Goal: Check status: Check status

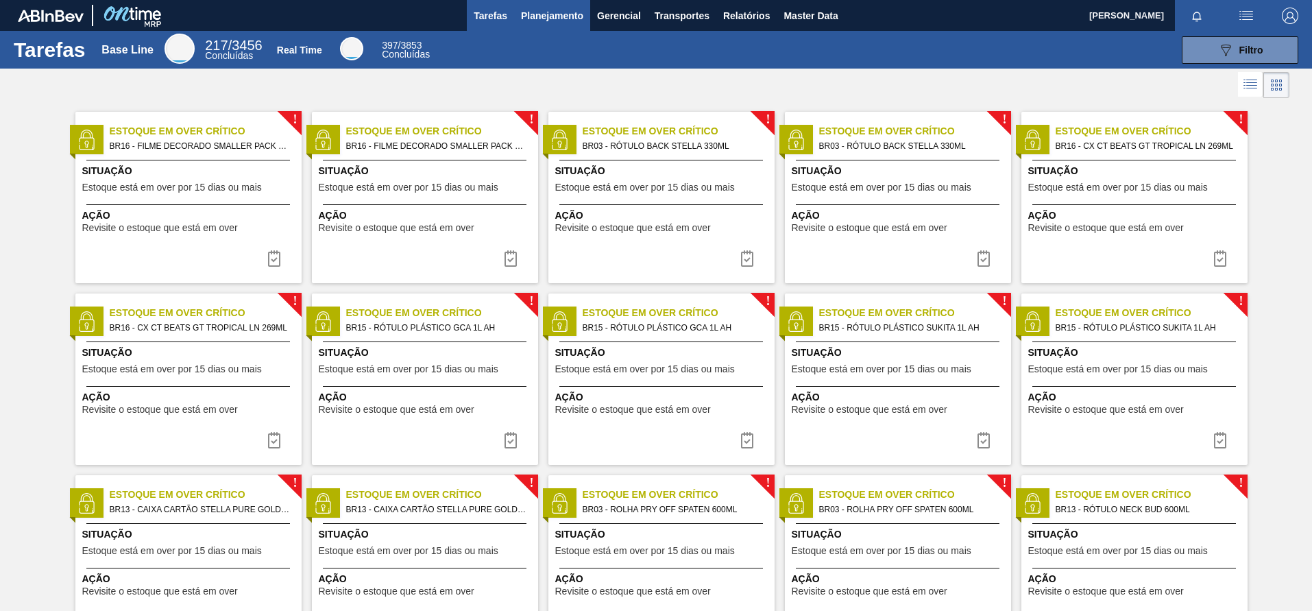
click at [563, 19] on span "Planejamento" at bounding box center [552, 16] width 62 height 16
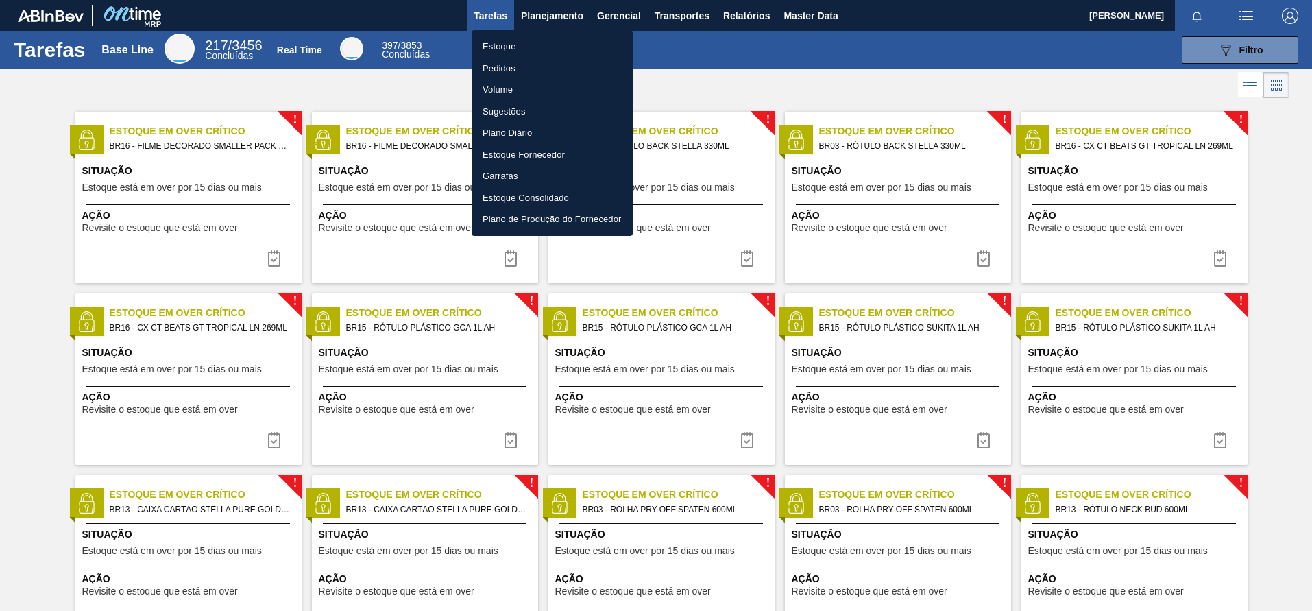
click at [509, 65] on li "Pedidos" at bounding box center [552, 69] width 161 height 22
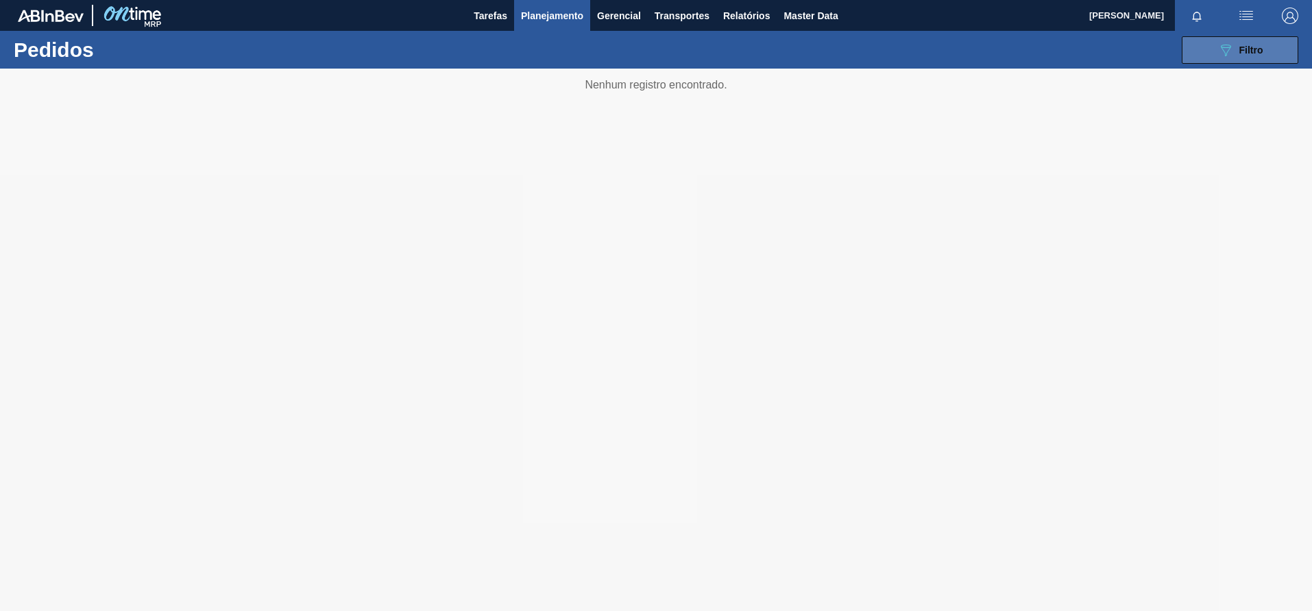
click at [1206, 42] on button "089F7B8B-B2A5-4AFE-B5C0-19BA573D28AC Filtro" at bounding box center [1240, 49] width 117 height 27
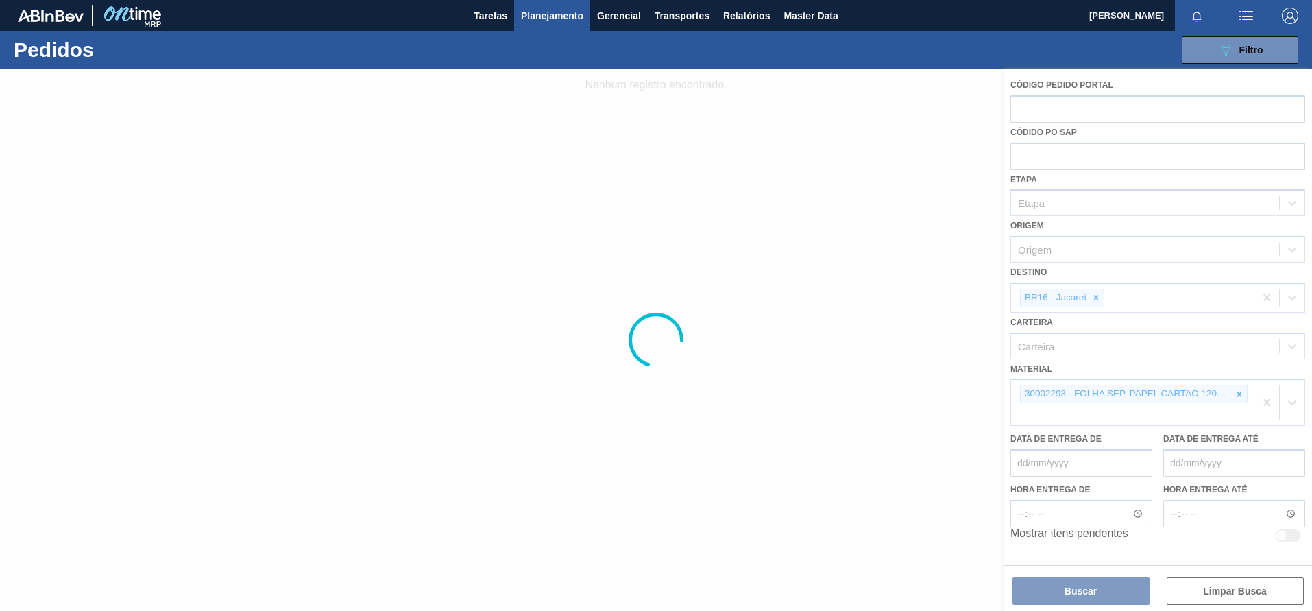
click at [1186, 110] on div at bounding box center [656, 340] width 1312 height 542
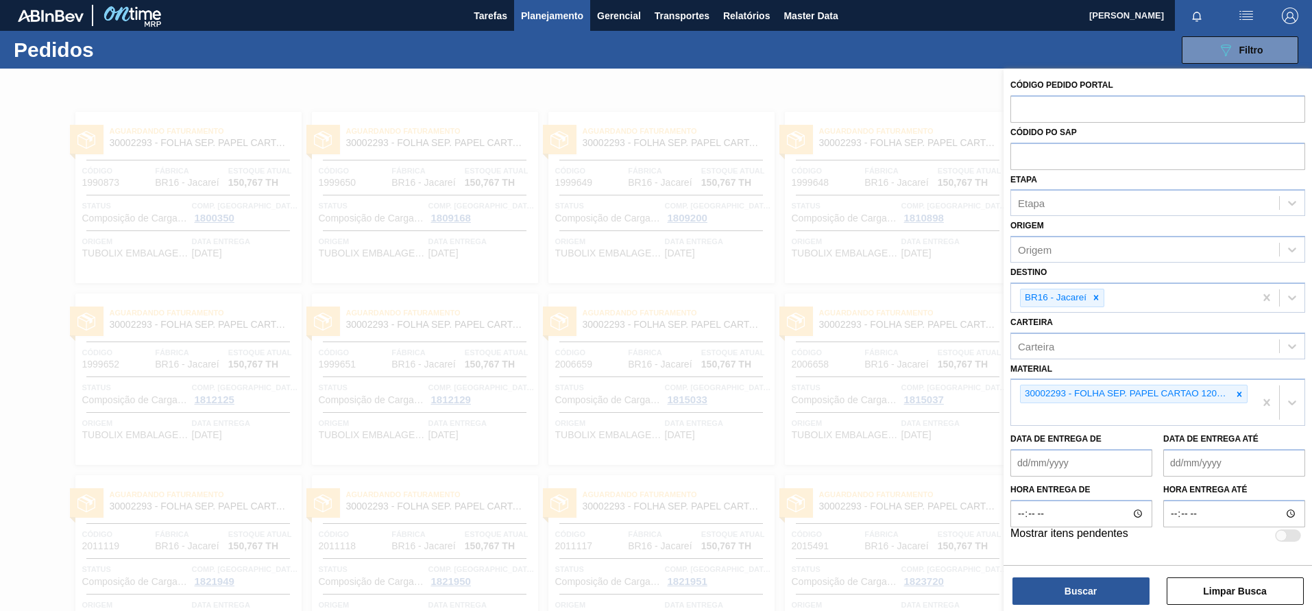
click at [1186, 110] on input "text" at bounding box center [1157, 108] width 295 height 26
paste input "2023740"
type input "2023740"
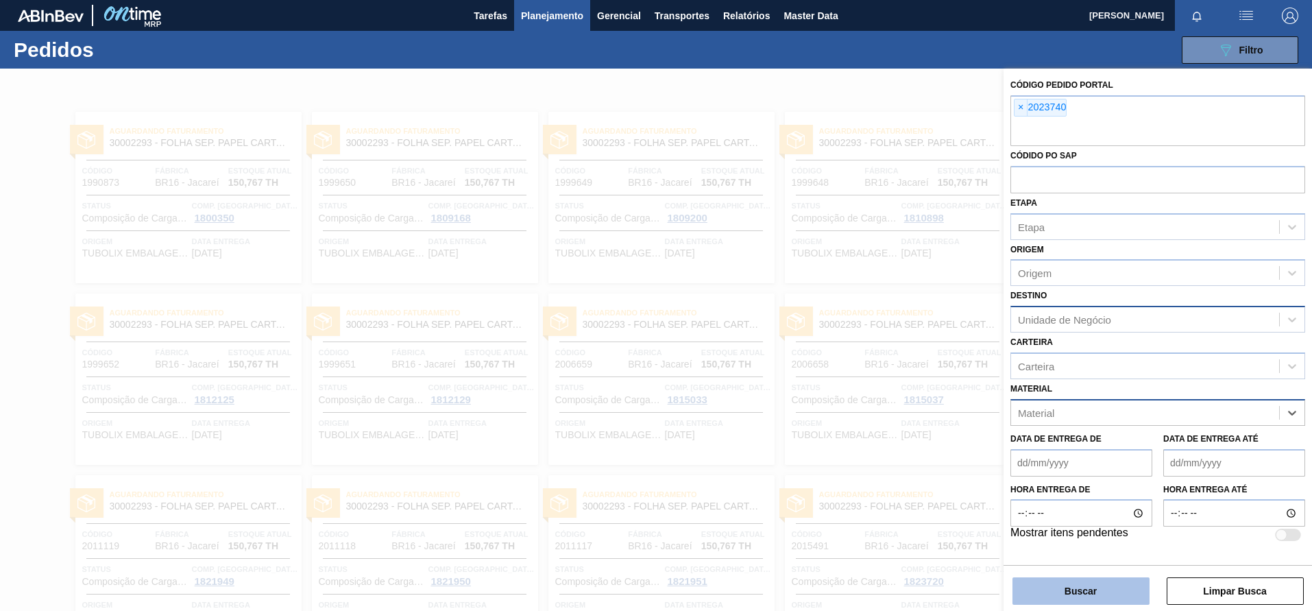
click at [1061, 580] on button "Buscar" at bounding box center [1080, 590] width 137 height 27
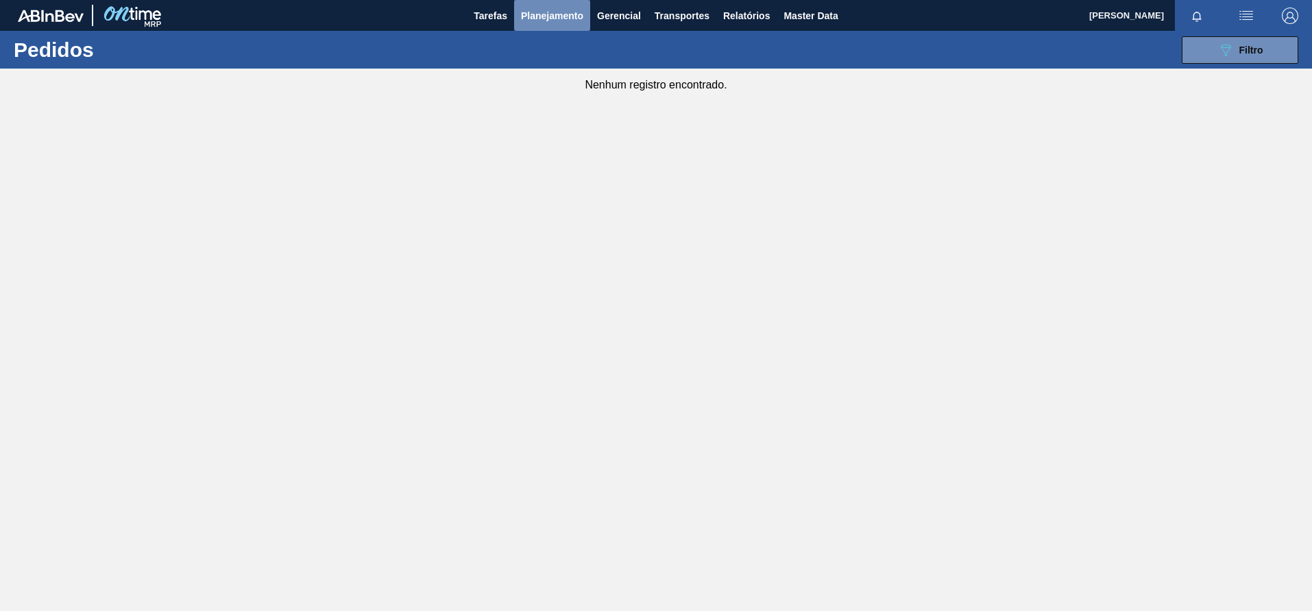
click at [528, 12] on span "Planejamento" at bounding box center [552, 16] width 62 height 16
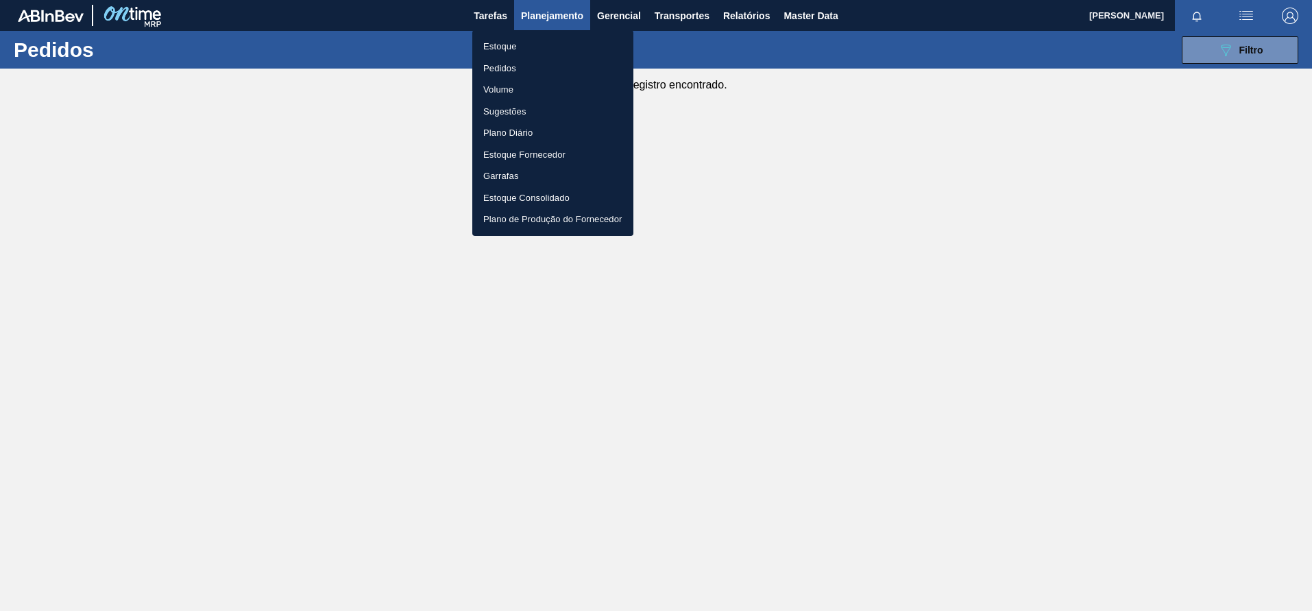
click at [502, 66] on li "Pedidos" at bounding box center [552, 69] width 161 height 22
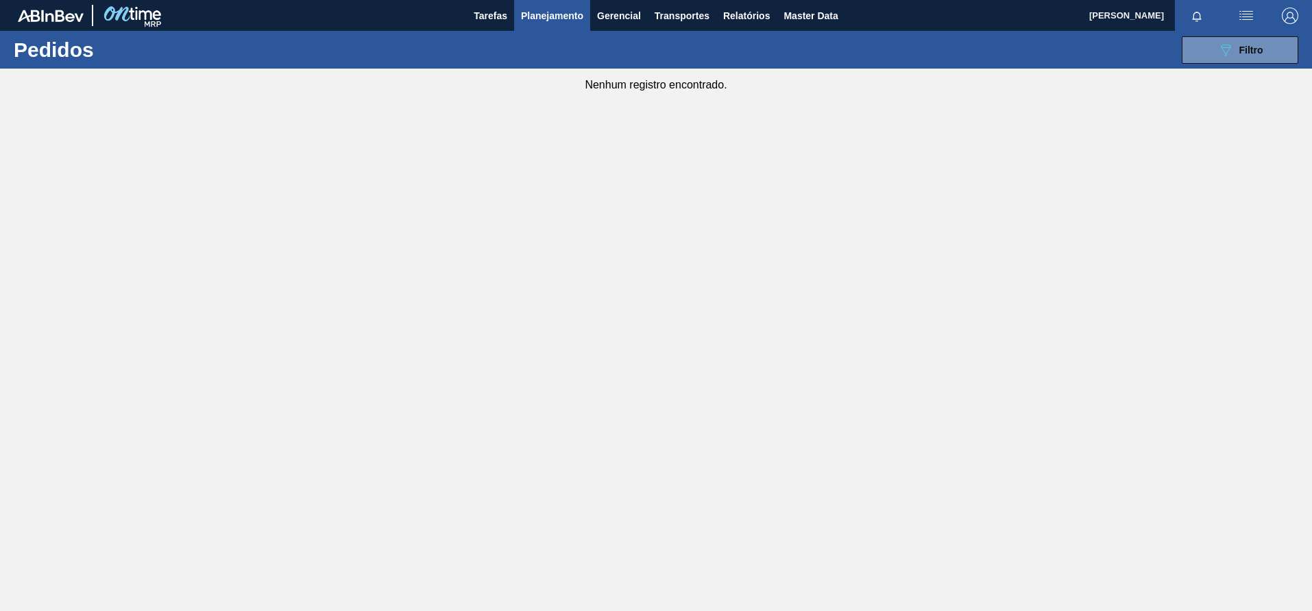
click at [554, 12] on span "Planejamento" at bounding box center [552, 16] width 62 height 16
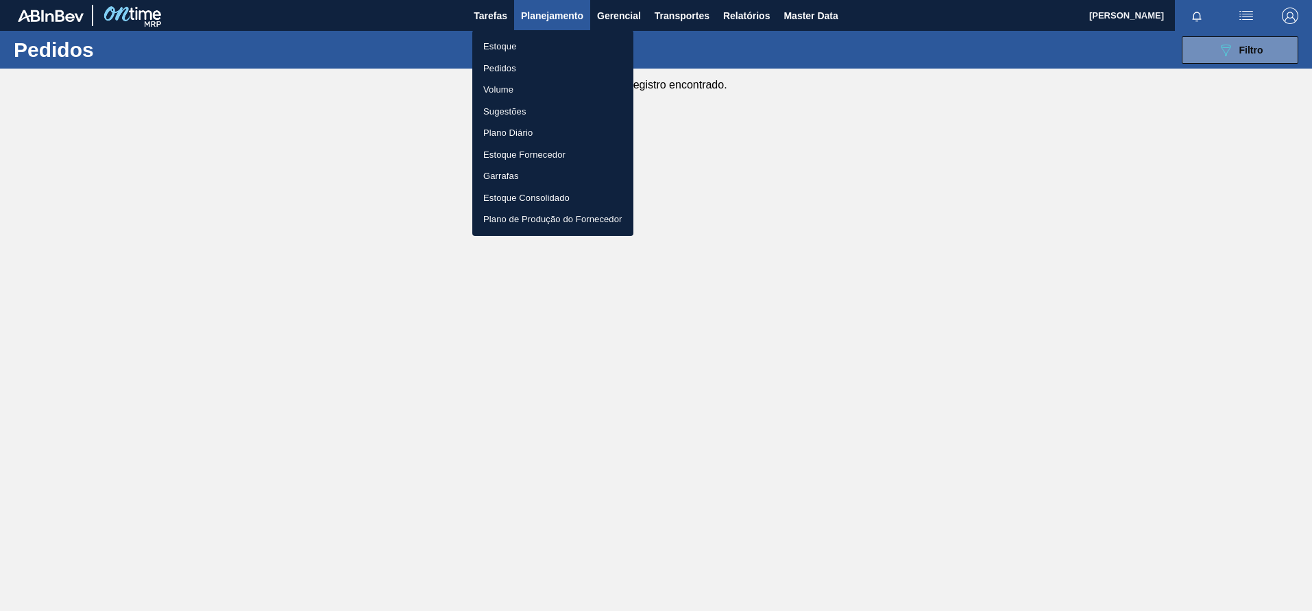
click at [1259, 58] on div at bounding box center [656, 305] width 1312 height 611
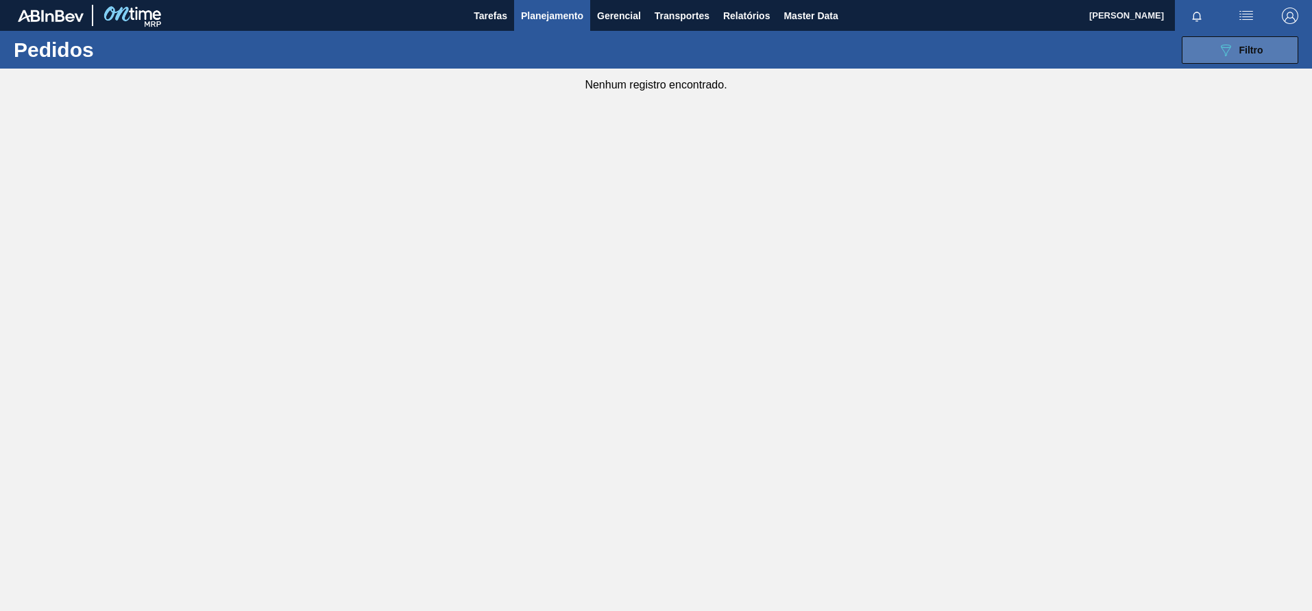
click at [1239, 53] on span "Filtro" at bounding box center [1251, 50] width 24 height 11
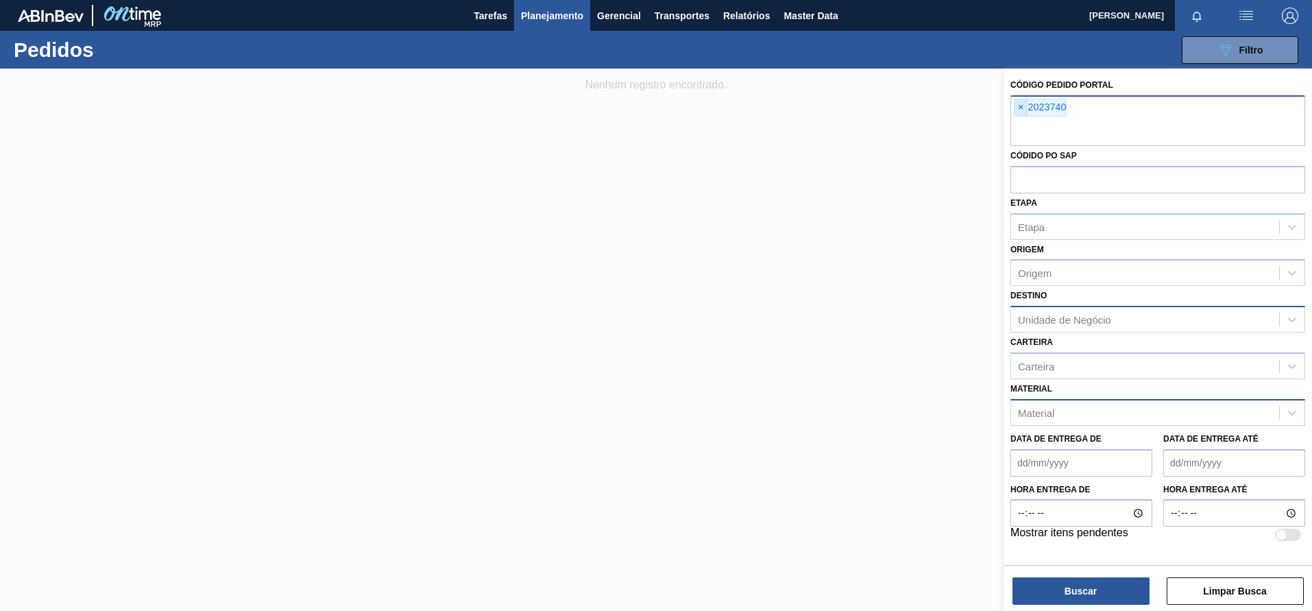
click at [1023, 107] on span "×" at bounding box center [1020, 107] width 13 height 16
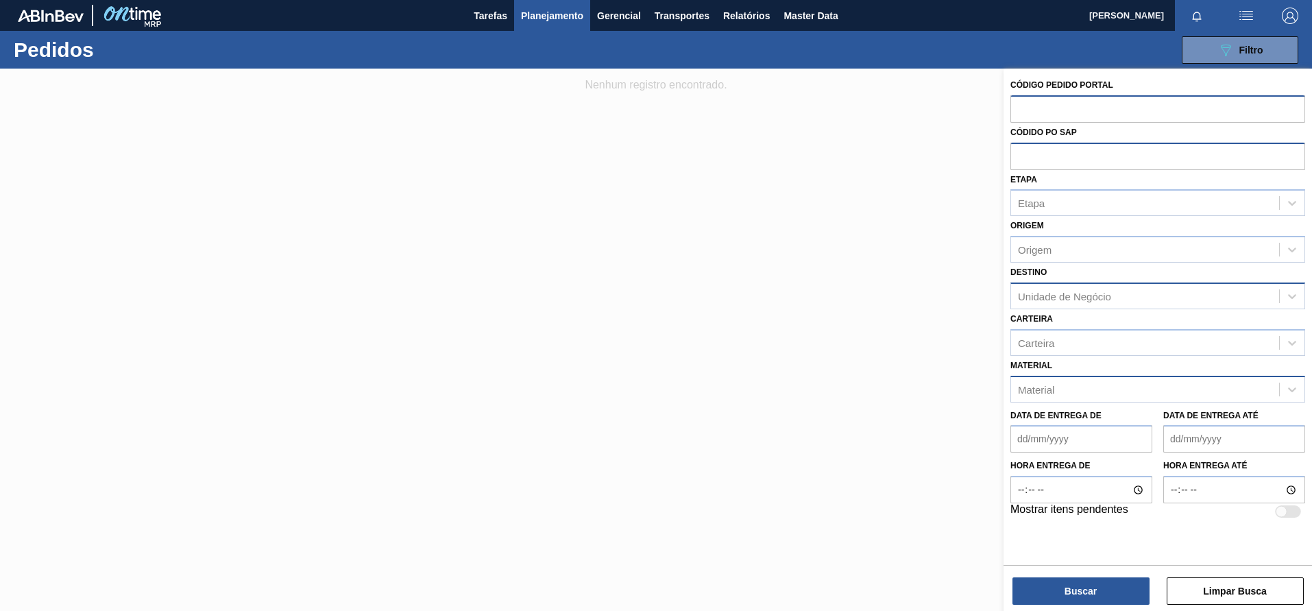
click at [1051, 159] on input "text" at bounding box center [1157, 156] width 295 height 26
paste input "2023740"
type input "2023740"
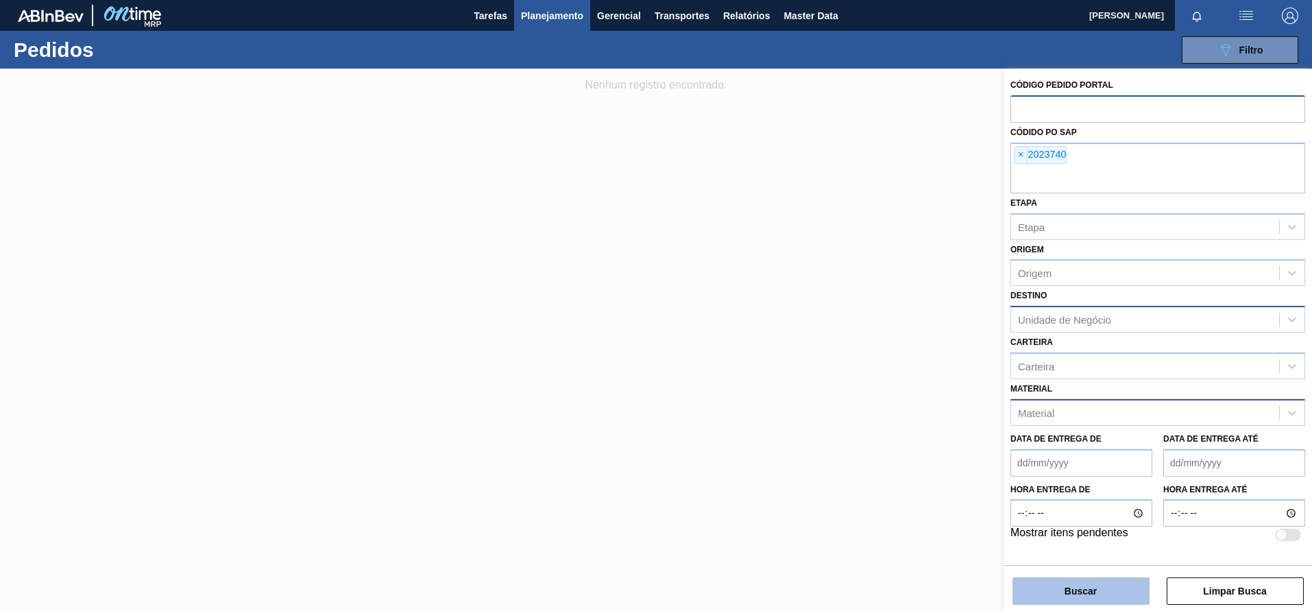
click at [1045, 583] on button "Buscar" at bounding box center [1080, 590] width 137 height 27
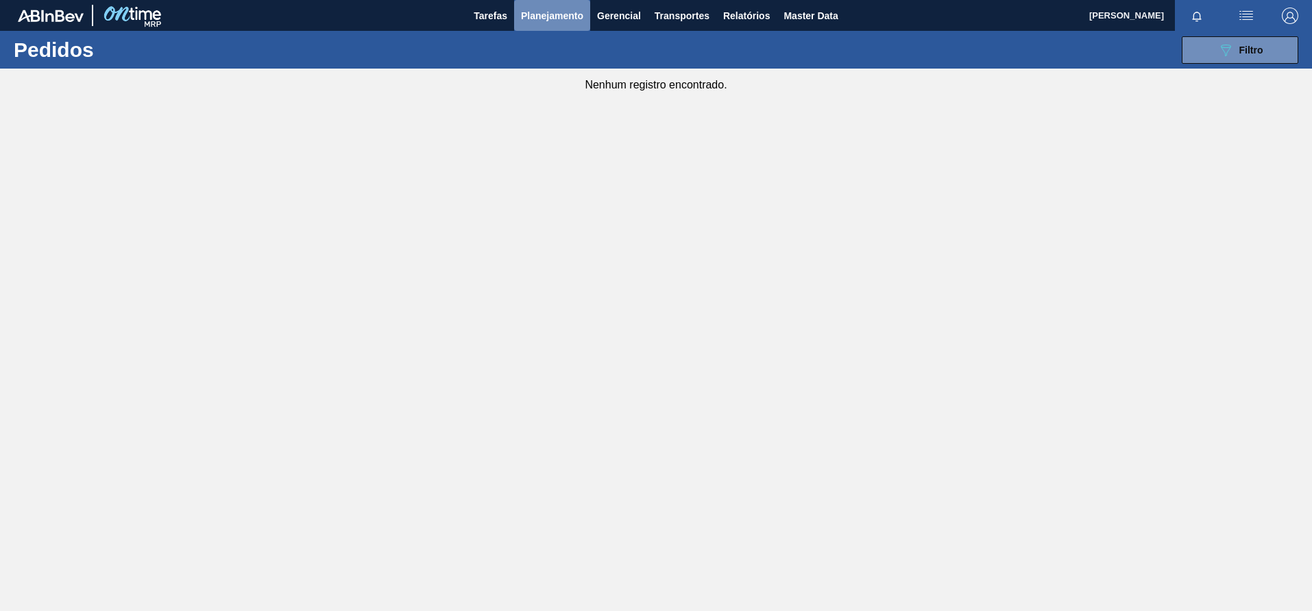
click at [570, 24] on button "Planejamento" at bounding box center [552, 15] width 76 height 31
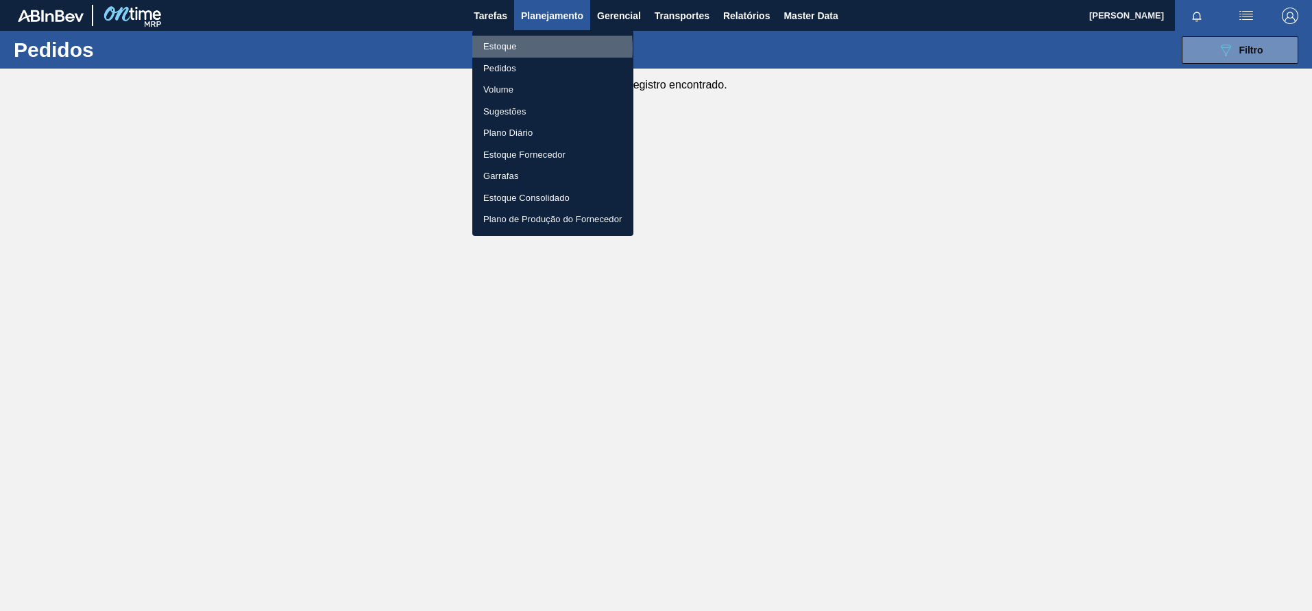
click at [513, 48] on li "Estoque" at bounding box center [552, 47] width 161 height 22
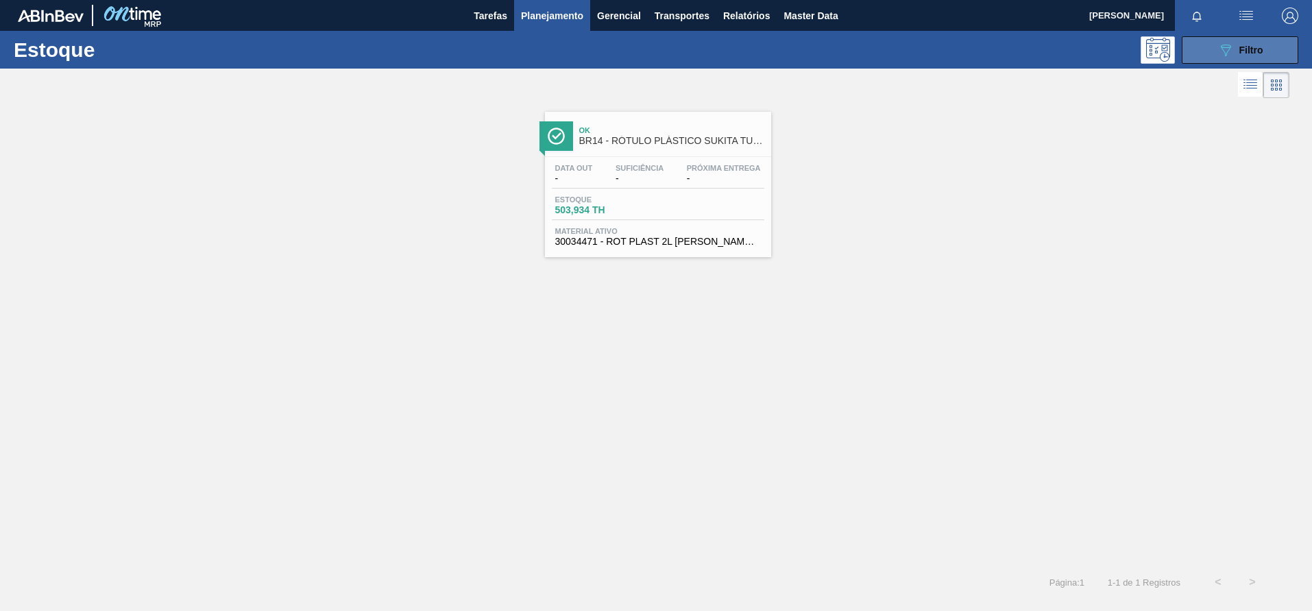
click at [1239, 47] on span "Filtro" at bounding box center [1251, 50] width 24 height 11
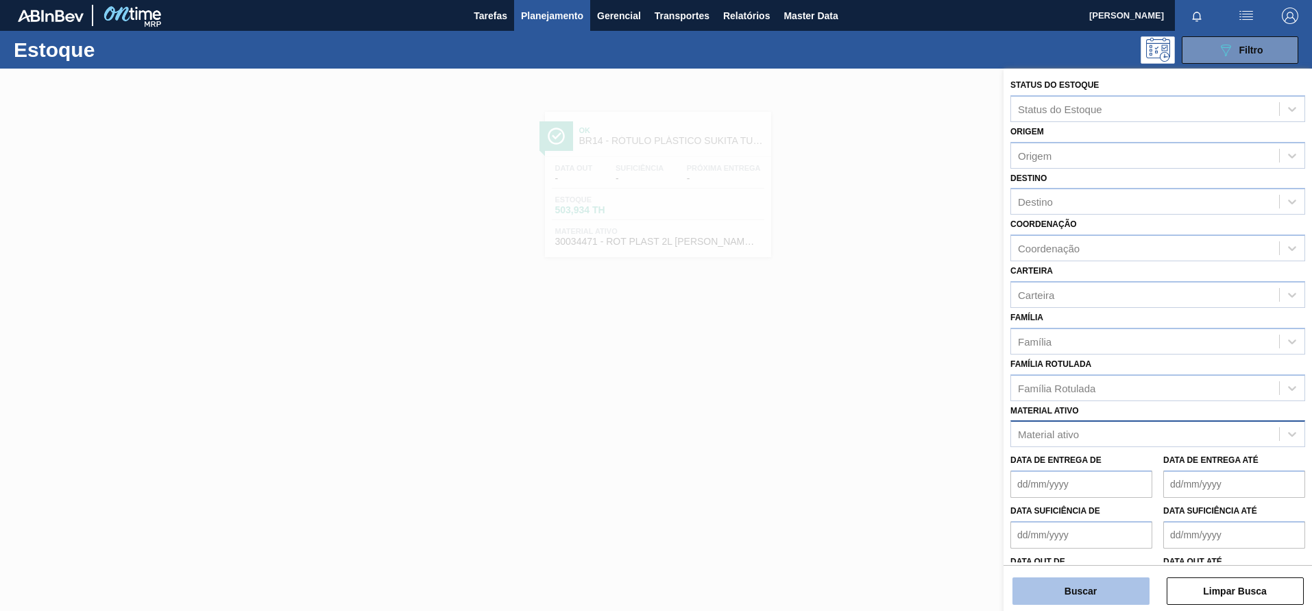
click at [1071, 595] on button "Buscar" at bounding box center [1080, 590] width 137 height 27
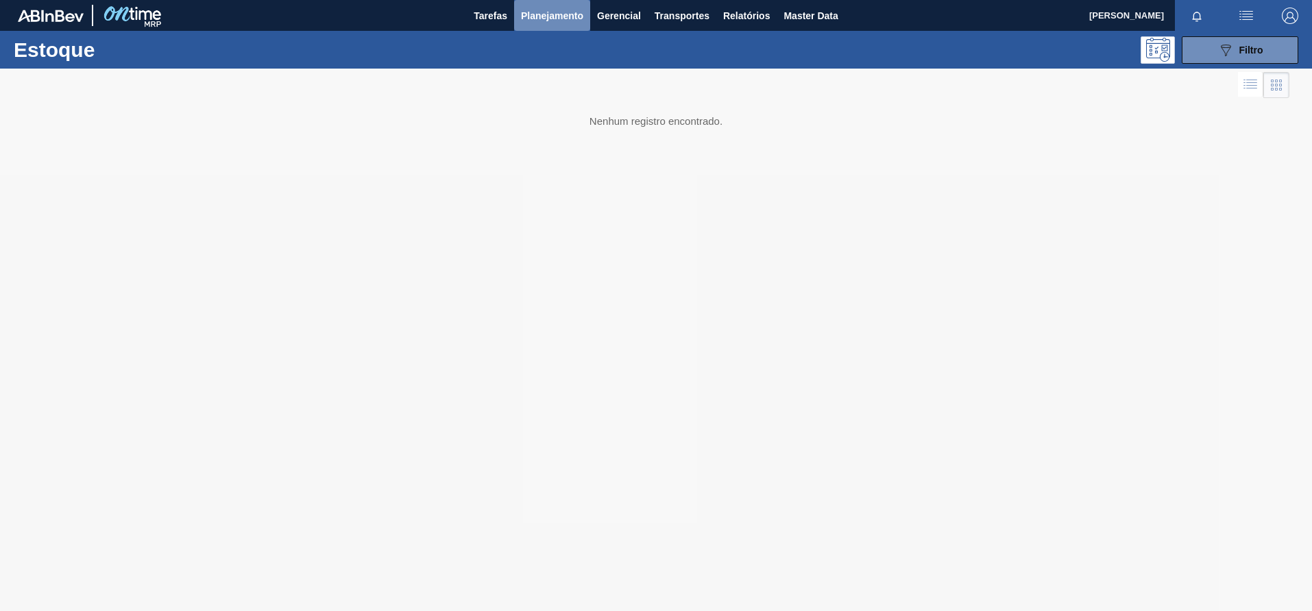
click at [543, 14] on span "Planejamento" at bounding box center [552, 16] width 62 height 16
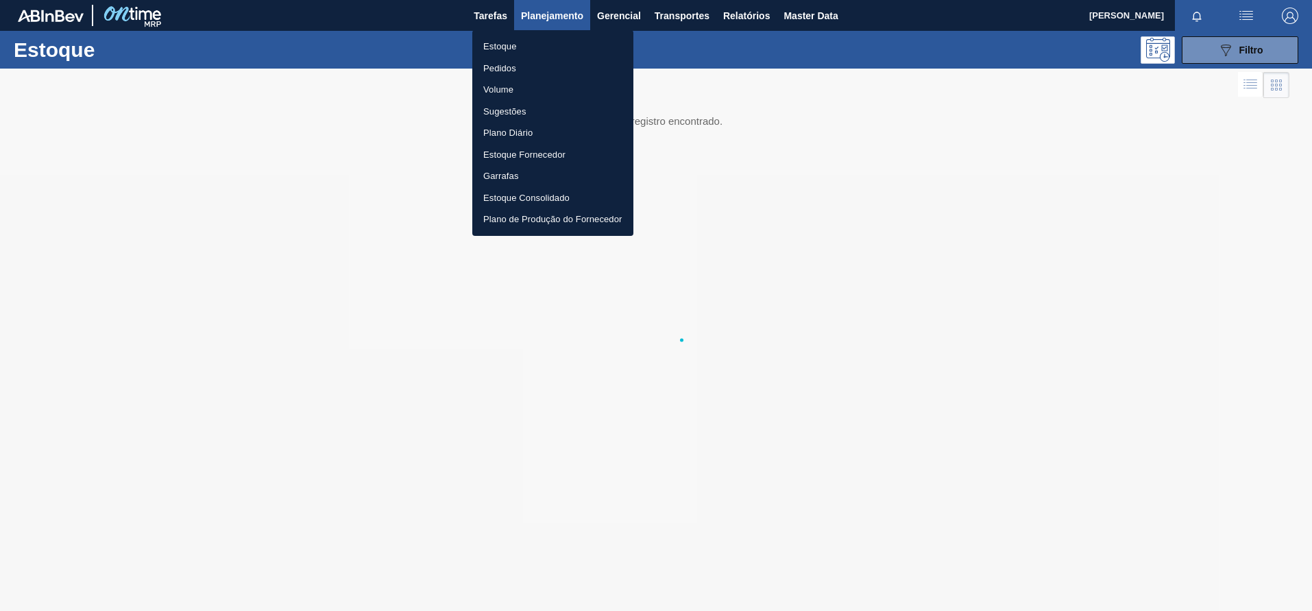
click at [489, 67] on li "Pedidos" at bounding box center [552, 69] width 161 height 22
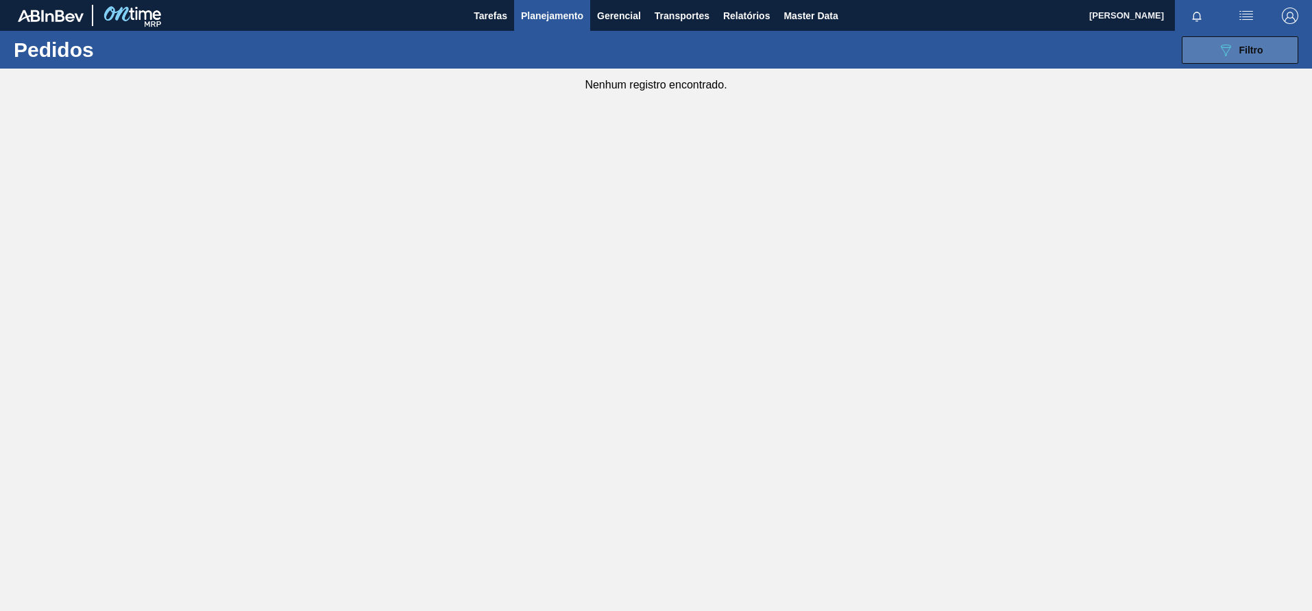
click at [1201, 53] on button "089F7B8B-B2A5-4AFE-B5C0-19BA573D28AC Filtro" at bounding box center [1240, 49] width 117 height 27
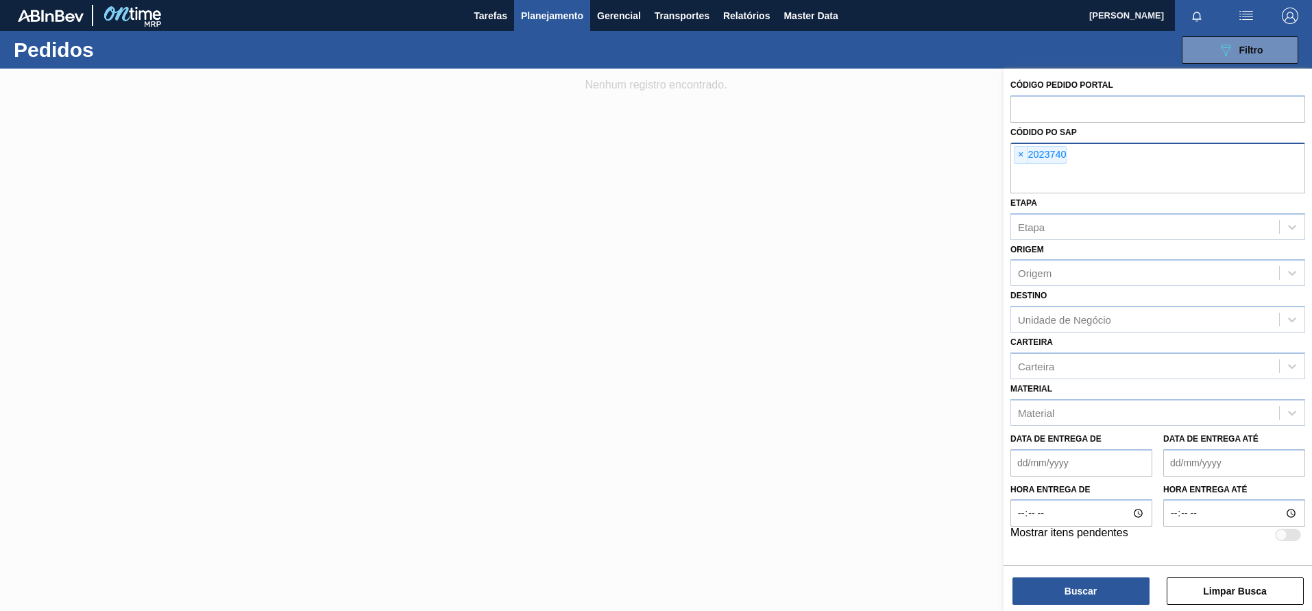
click at [1110, 165] on div "× 2023740" at bounding box center [1157, 168] width 295 height 51
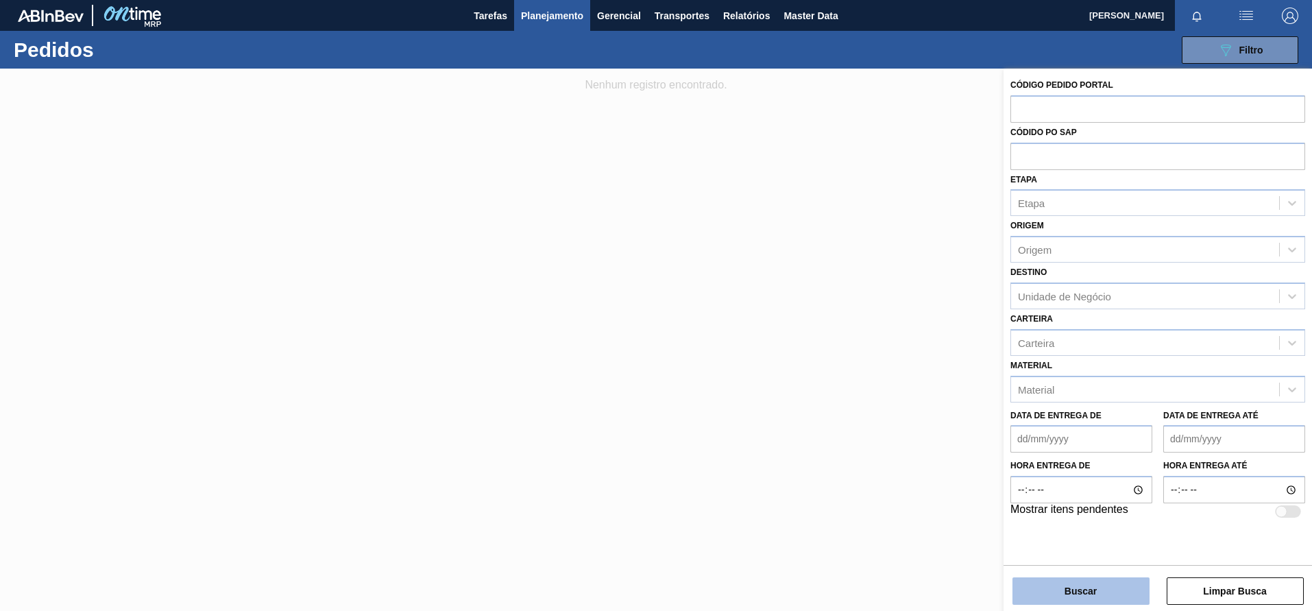
click at [1071, 589] on button "Buscar" at bounding box center [1080, 590] width 137 height 27
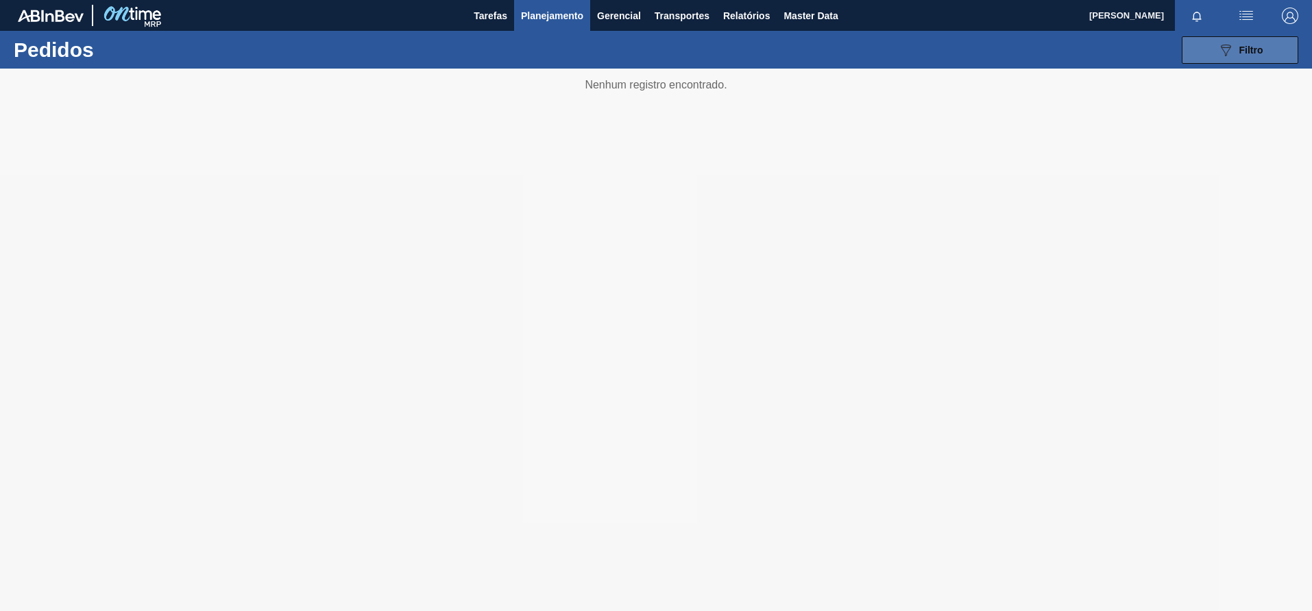
click at [1218, 56] on icon "089F7B8B-B2A5-4AFE-B5C0-19BA573D28AC" at bounding box center [1225, 50] width 16 height 16
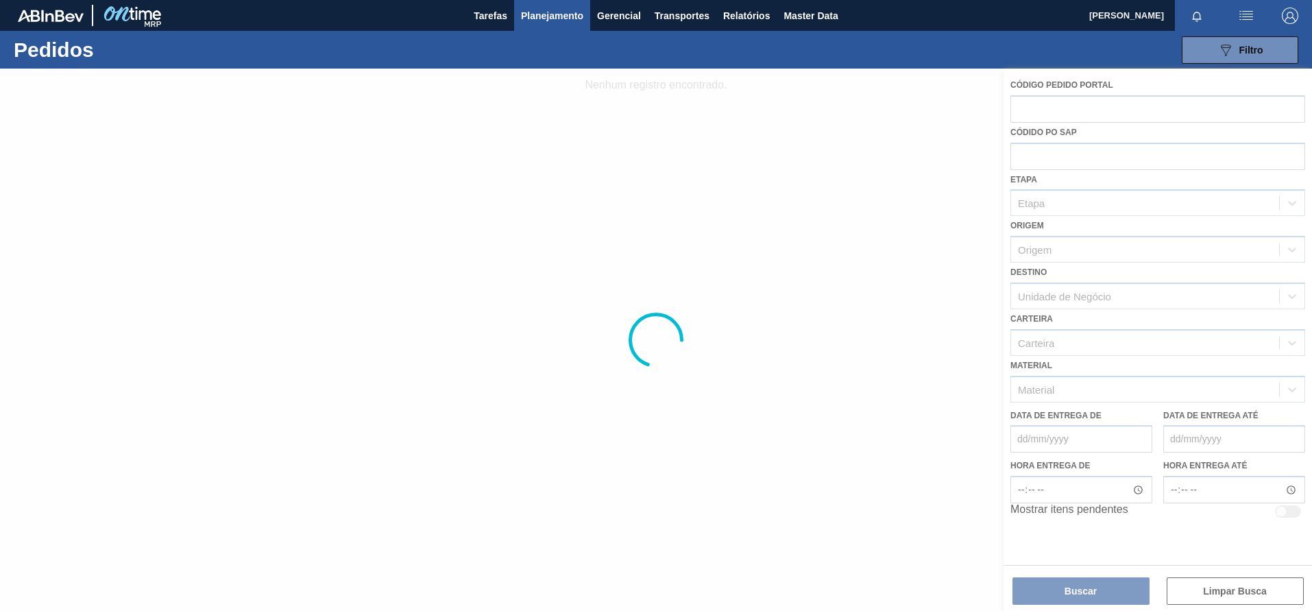
click at [957, 154] on div at bounding box center [656, 340] width 1312 height 542
click at [923, 201] on div at bounding box center [656, 340] width 1312 height 542
click at [934, 354] on div at bounding box center [656, 340] width 1312 height 542
drag, startPoint x: 934, startPoint y: 354, endPoint x: 826, endPoint y: 282, distance: 130.4
click at [826, 282] on div at bounding box center [656, 340] width 1312 height 542
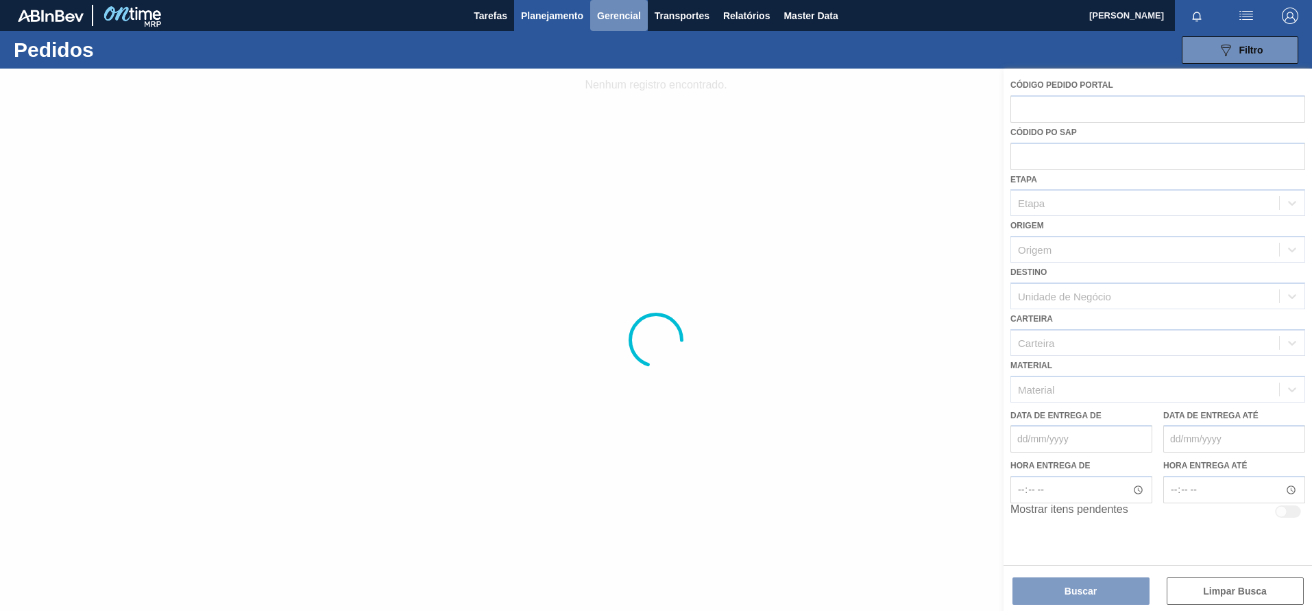
click at [613, 27] on button "Gerencial" at bounding box center [619, 15] width 58 height 31
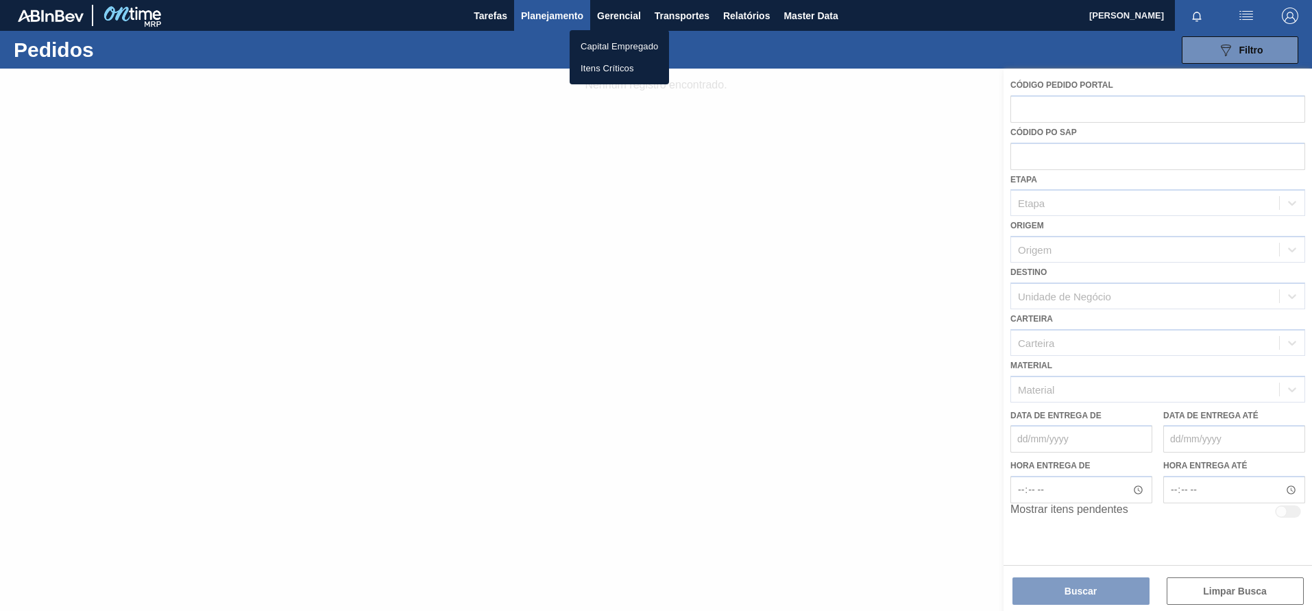
click at [566, 21] on div at bounding box center [656, 305] width 1312 height 611
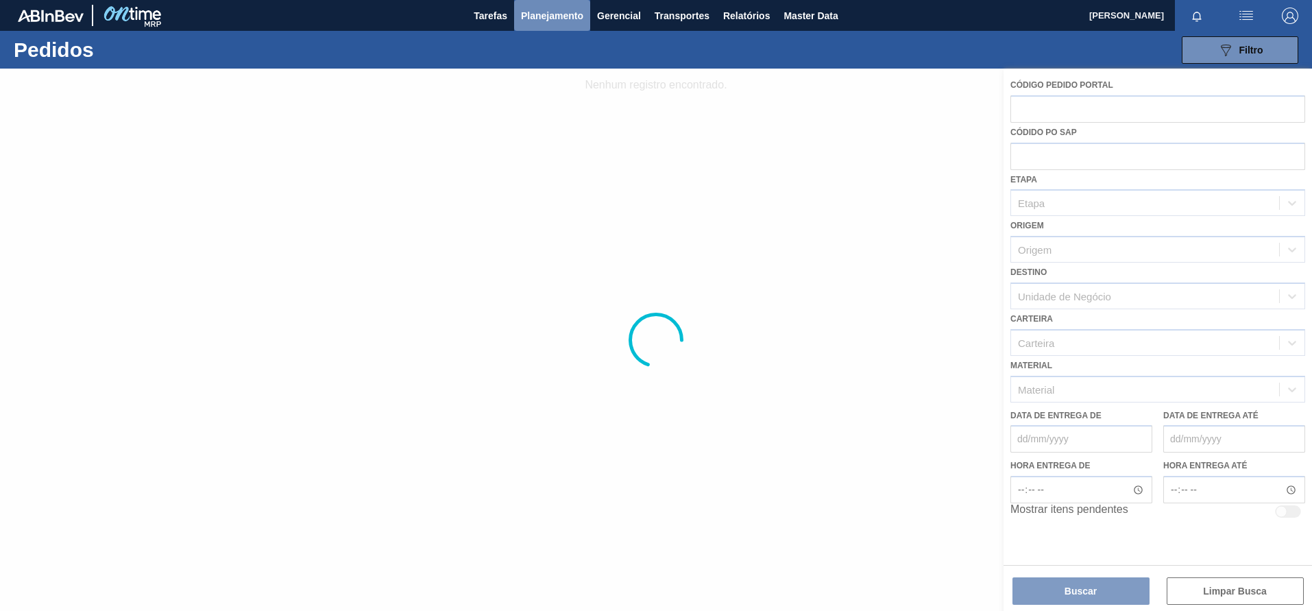
click at [566, 21] on span "Planejamento" at bounding box center [552, 16] width 62 height 16
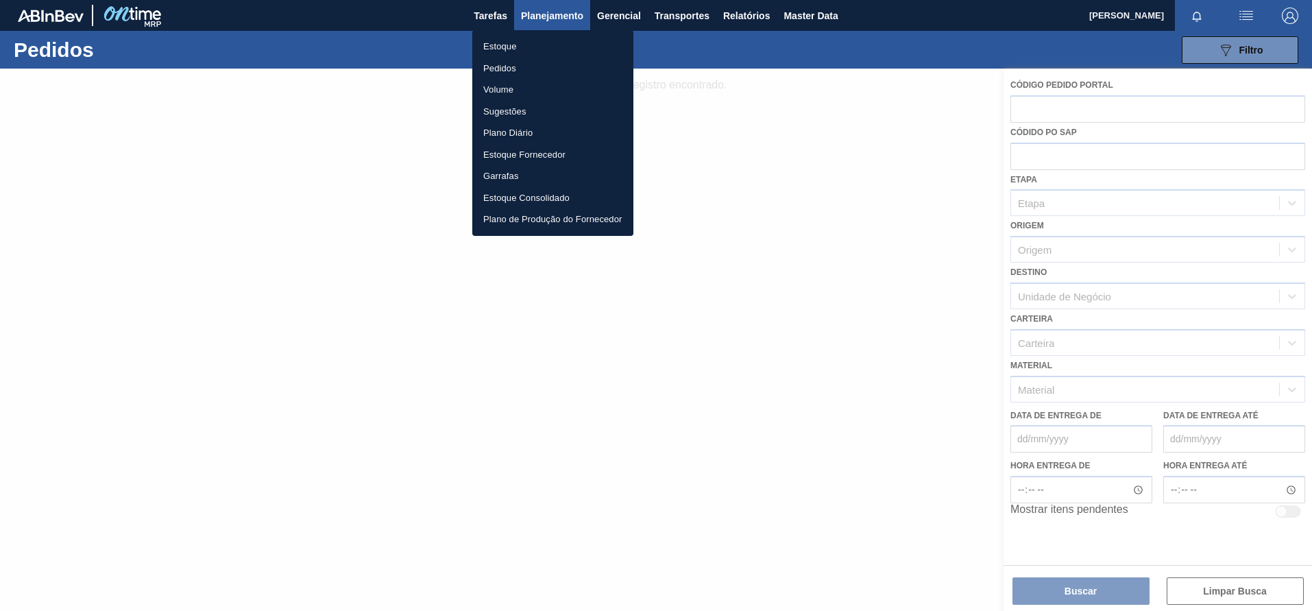
click at [566, 21] on div at bounding box center [656, 305] width 1312 height 611
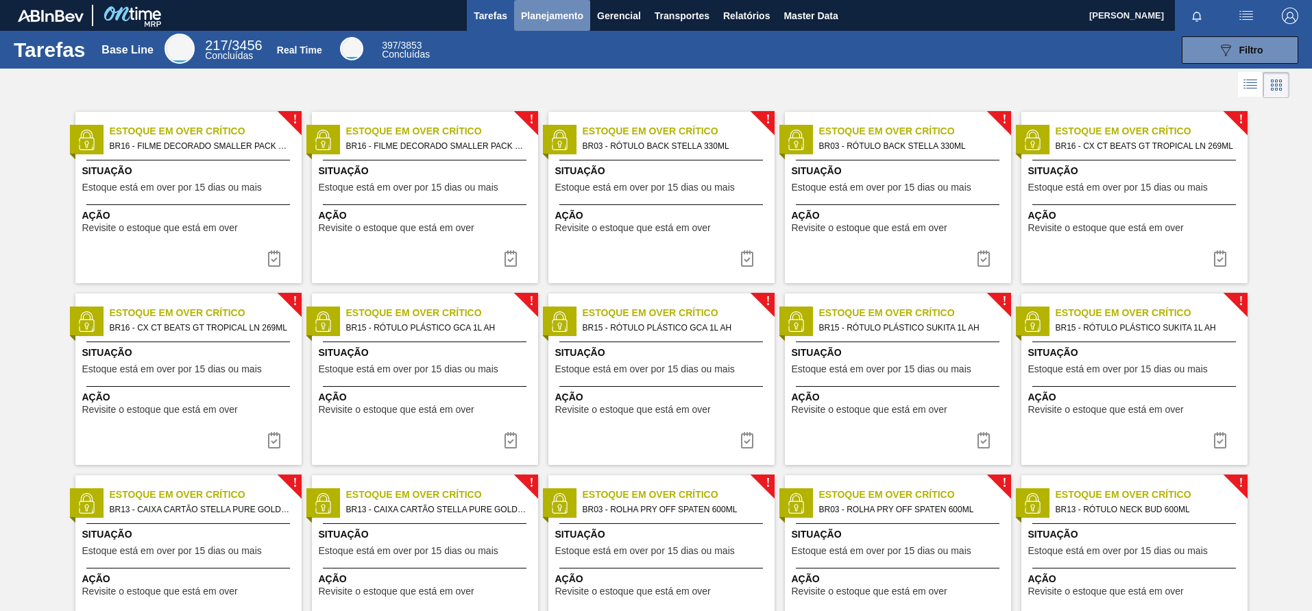
click at [554, 12] on span "Planejamento" at bounding box center [552, 16] width 62 height 16
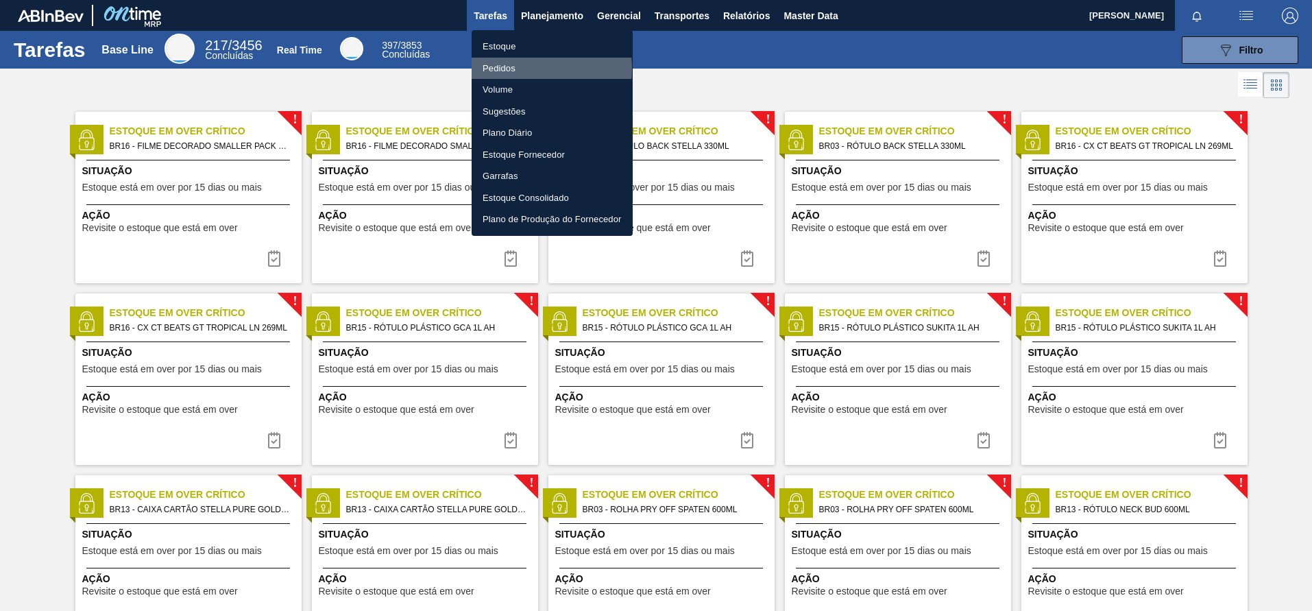
click at [508, 69] on li "Pedidos" at bounding box center [552, 69] width 161 height 22
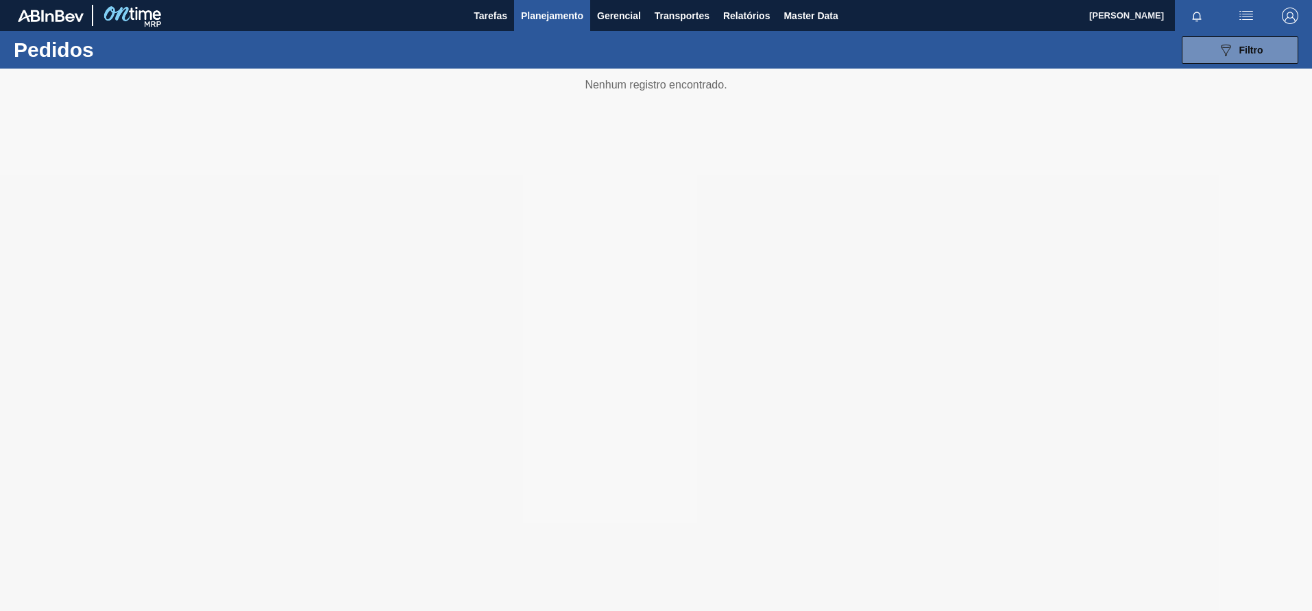
click at [617, 214] on div at bounding box center [656, 340] width 1312 height 542
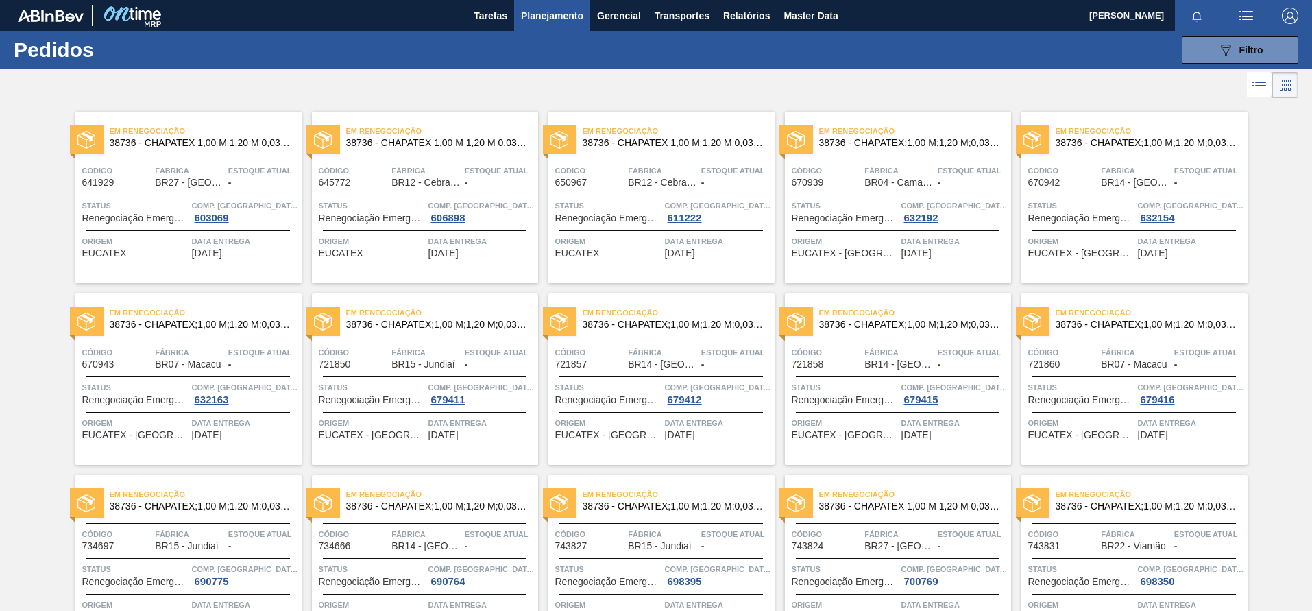
click at [698, 130] on span "Em renegociação" at bounding box center [679, 131] width 192 height 14
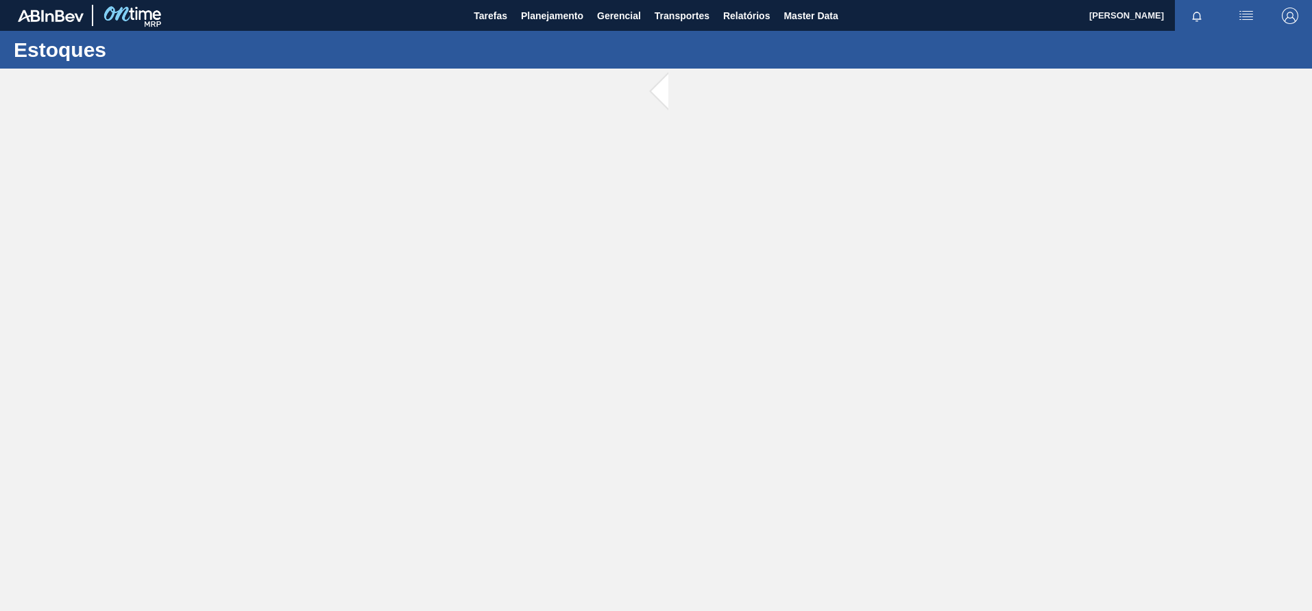
click at [668, 82] on span at bounding box center [676, 92] width 17 height 47
click at [561, 32] on div "Estoques" at bounding box center [656, 50] width 1312 height 38
click at [552, 25] on button "Planejamento" at bounding box center [552, 15] width 76 height 31
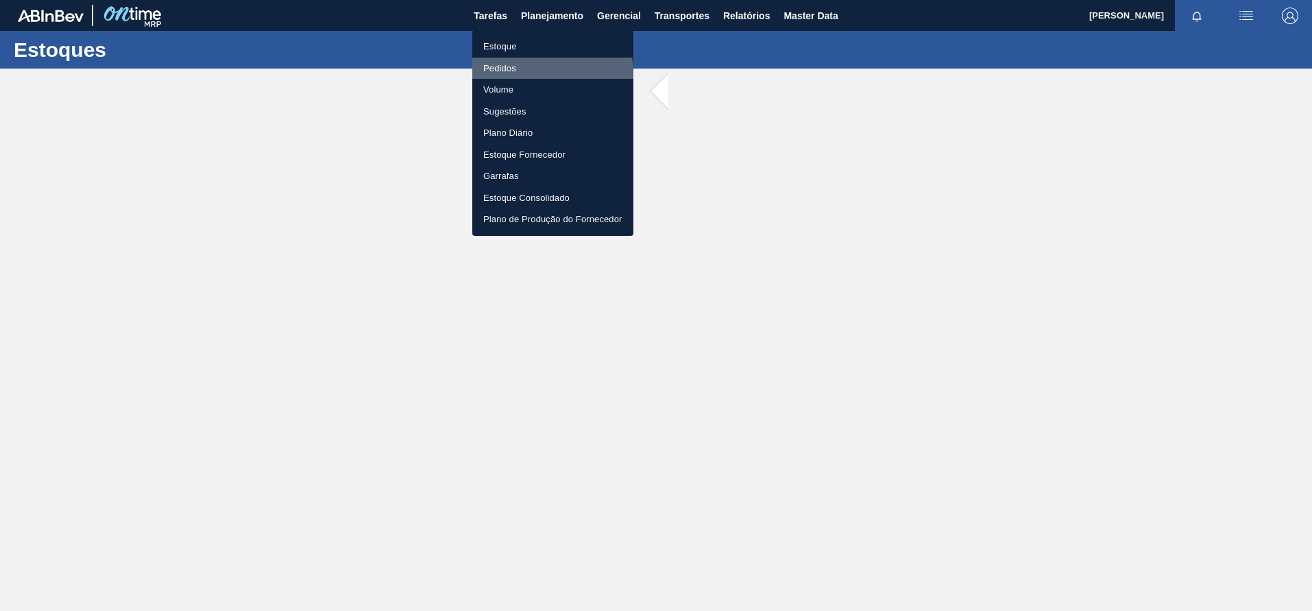
click at [510, 73] on li "Pedidos" at bounding box center [552, 69] width 161 height 22
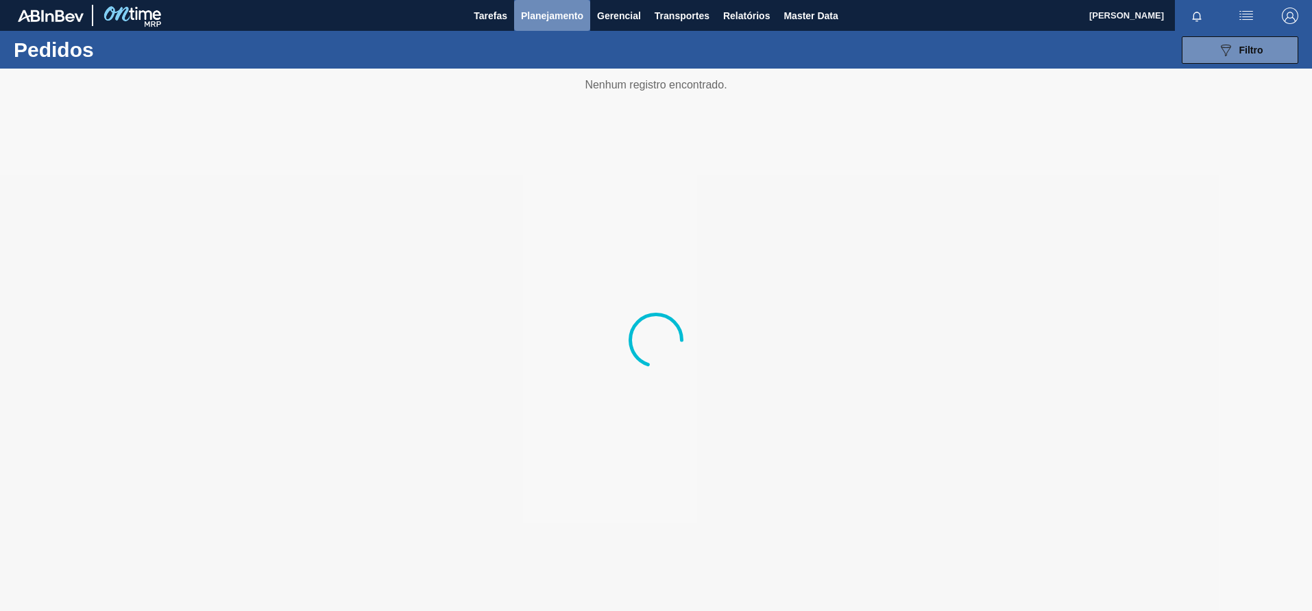
click at [587, 29] on button "Planejamento" at bounding box center [552, 15] width 76 height 31
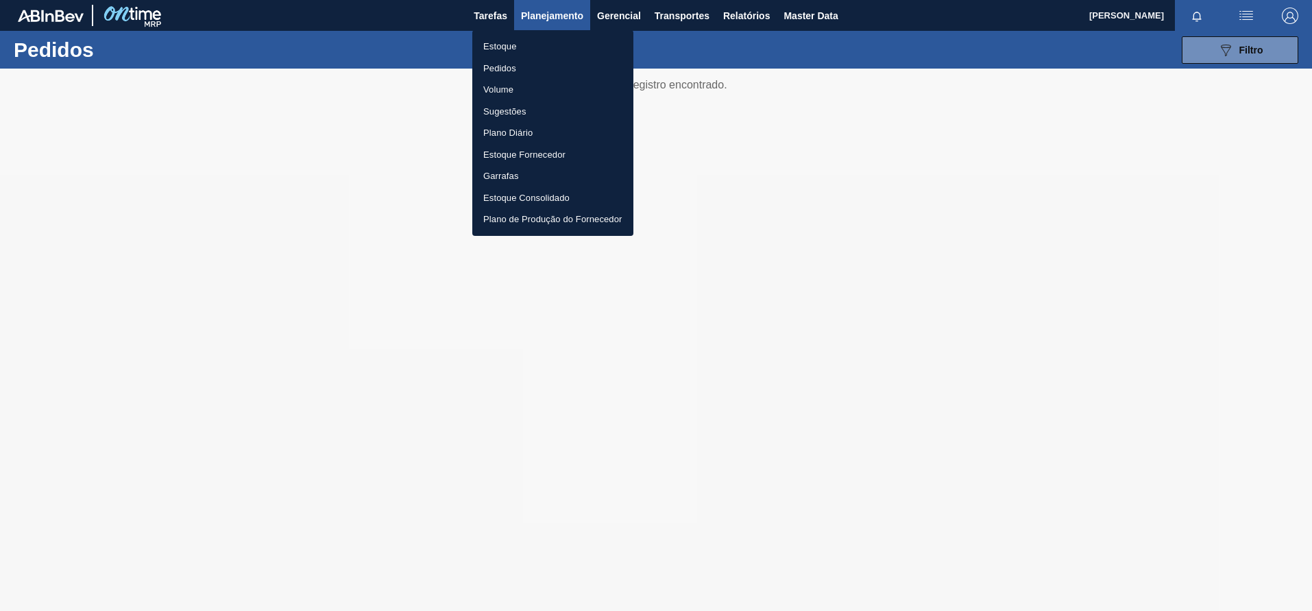
click at [644, 321] on div at bounding box center [656, 305] width 1312 height 611
